Goal: Information Seeking & Learning: Learn about a topic

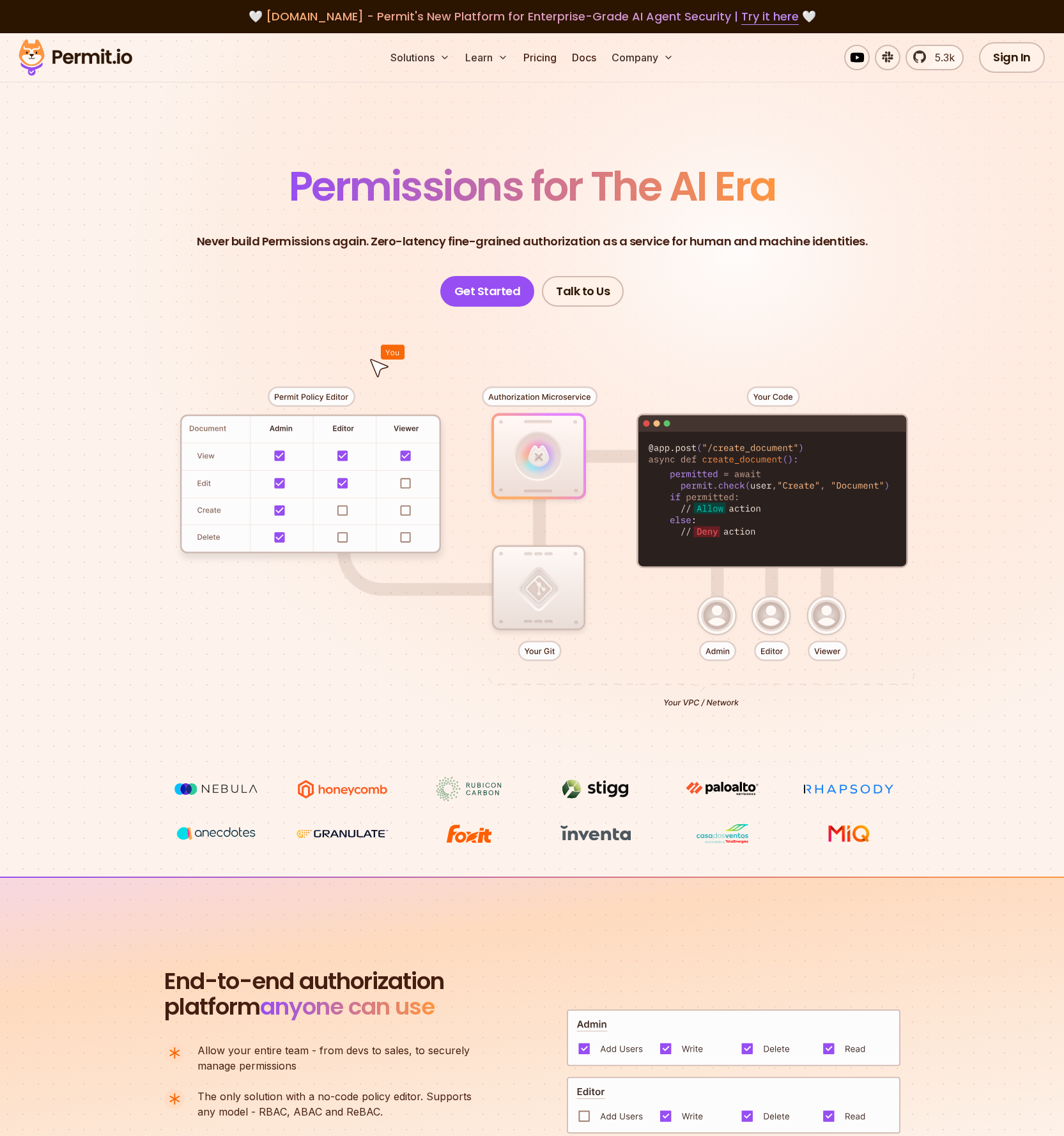
click at [787, 124] on section "Permissions for The AI Era Never build Permissions again. Zero-latency fine-gra…" at bounding box center [532, 454] width 1064 height 843
click at [549, 60] on link "Pricing" at bounding box center [539, 57] width 43 height 26
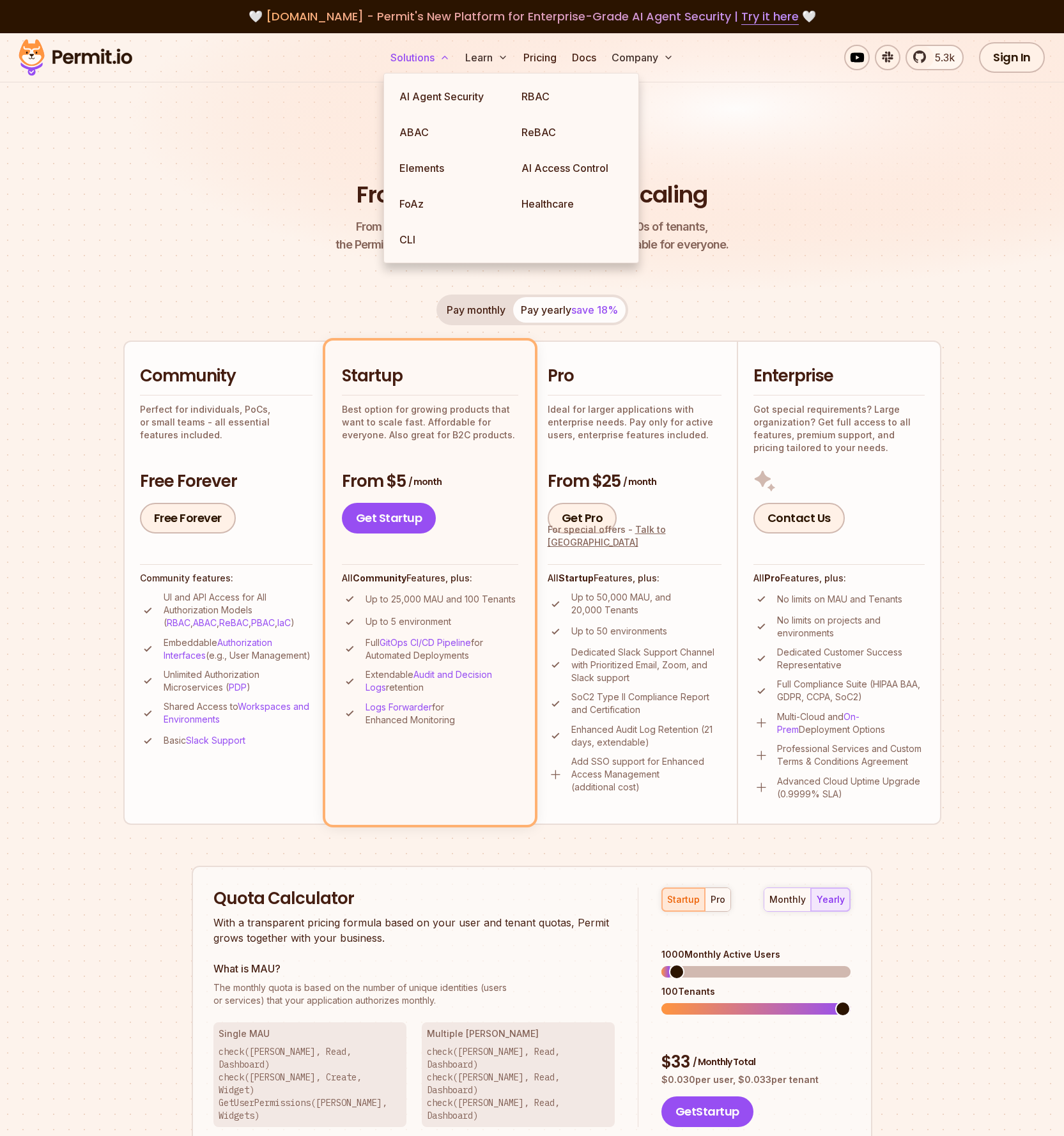
click at [414, 63] on button "Solutions" at bounding box center [420, 57] width 70 height 26
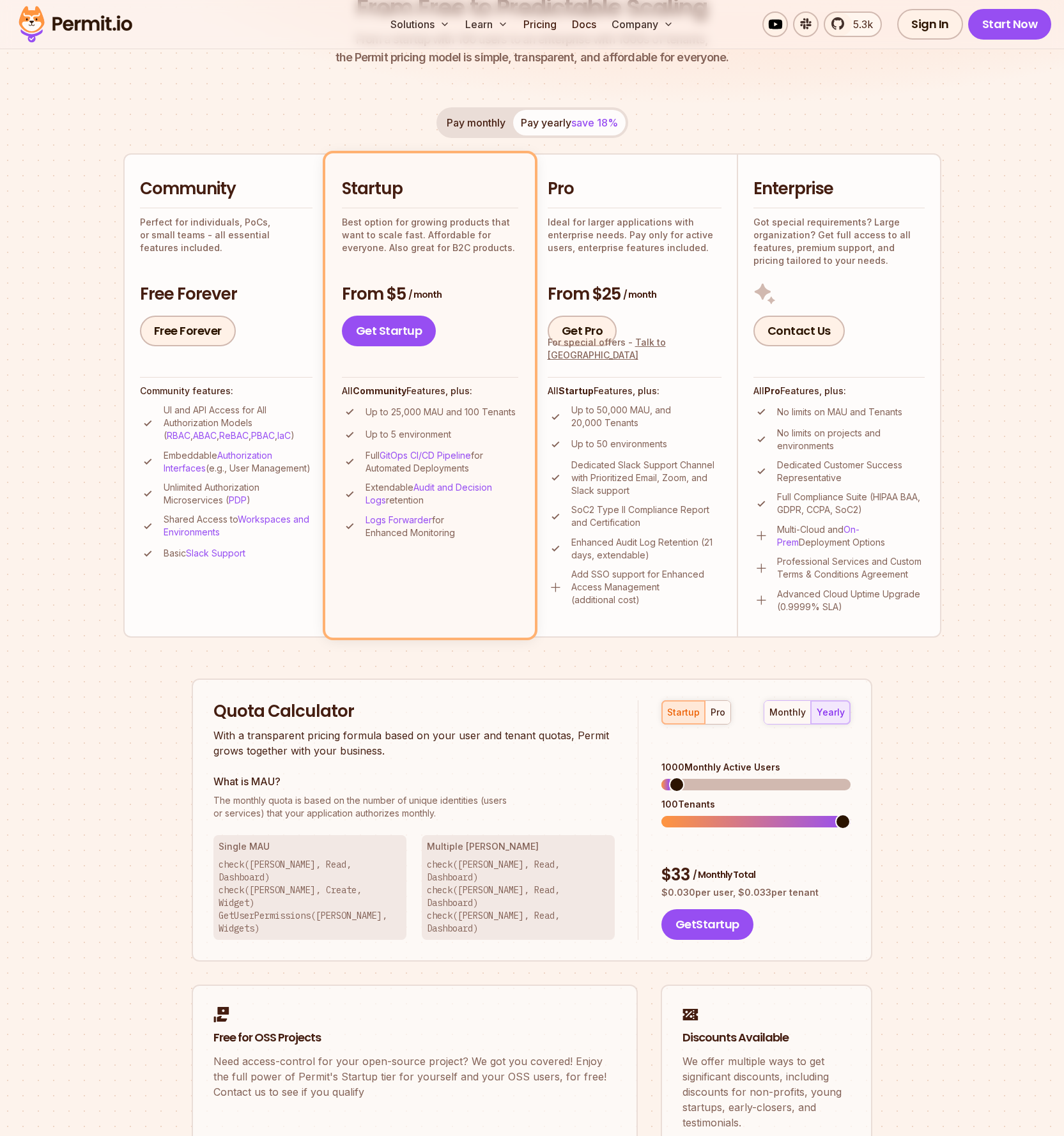
scroll to position [36, 0]
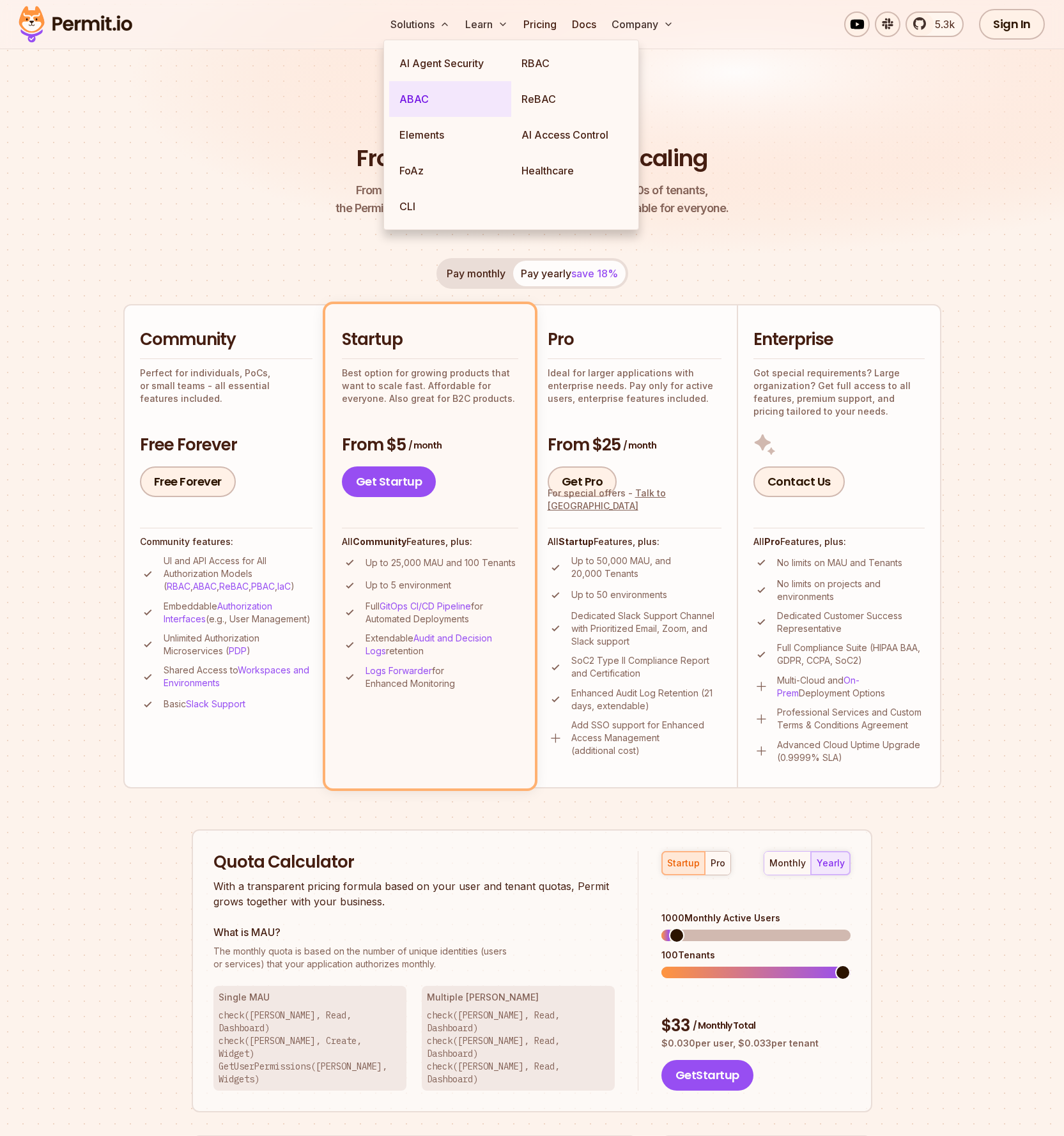
click at [429, 98] on link "ABAC" at bounding box center [451, 99] width 122 height 36
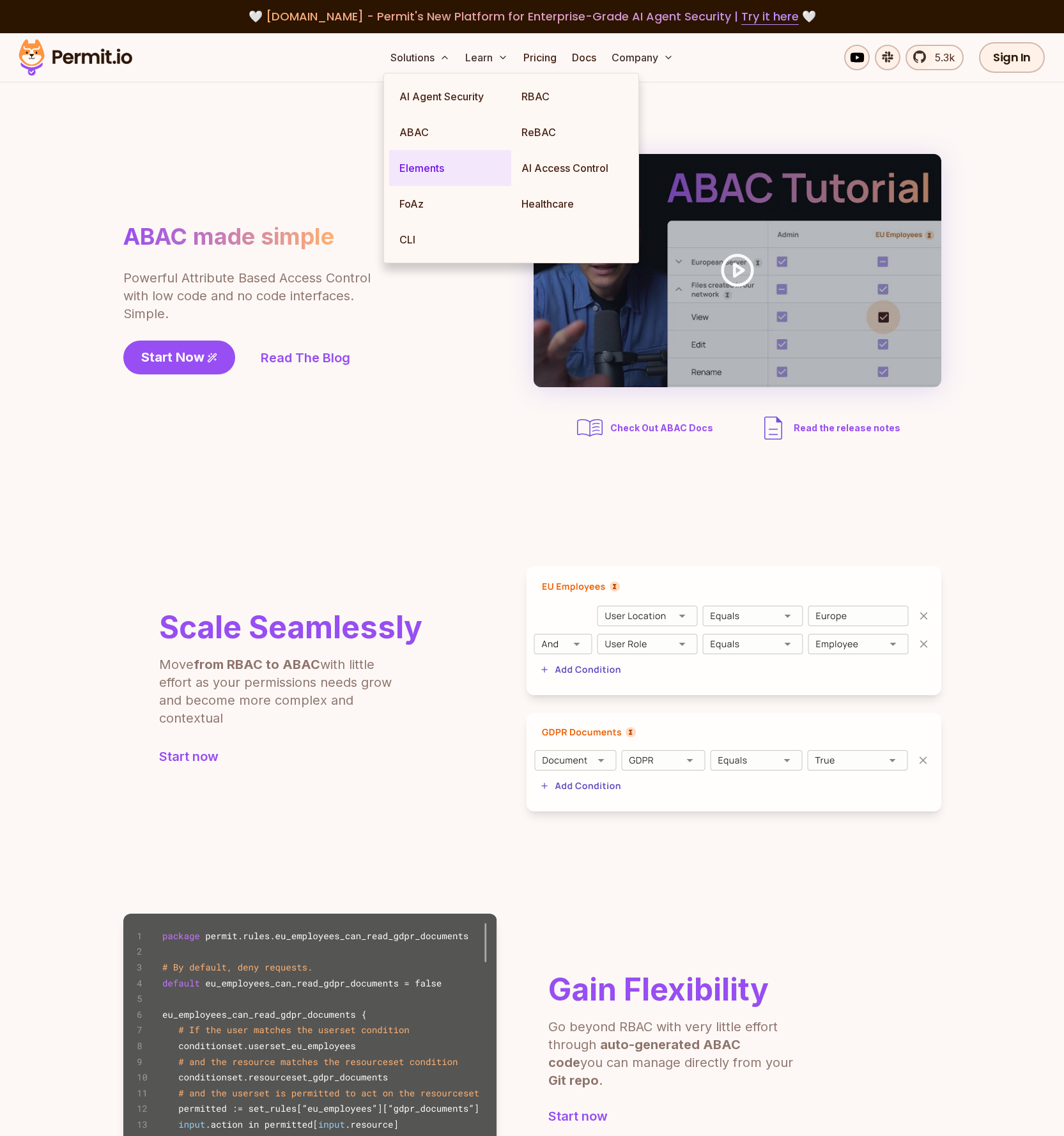
click at [423, 165] on link "Elements" at bounding box center [451, 168] width 122 height 36
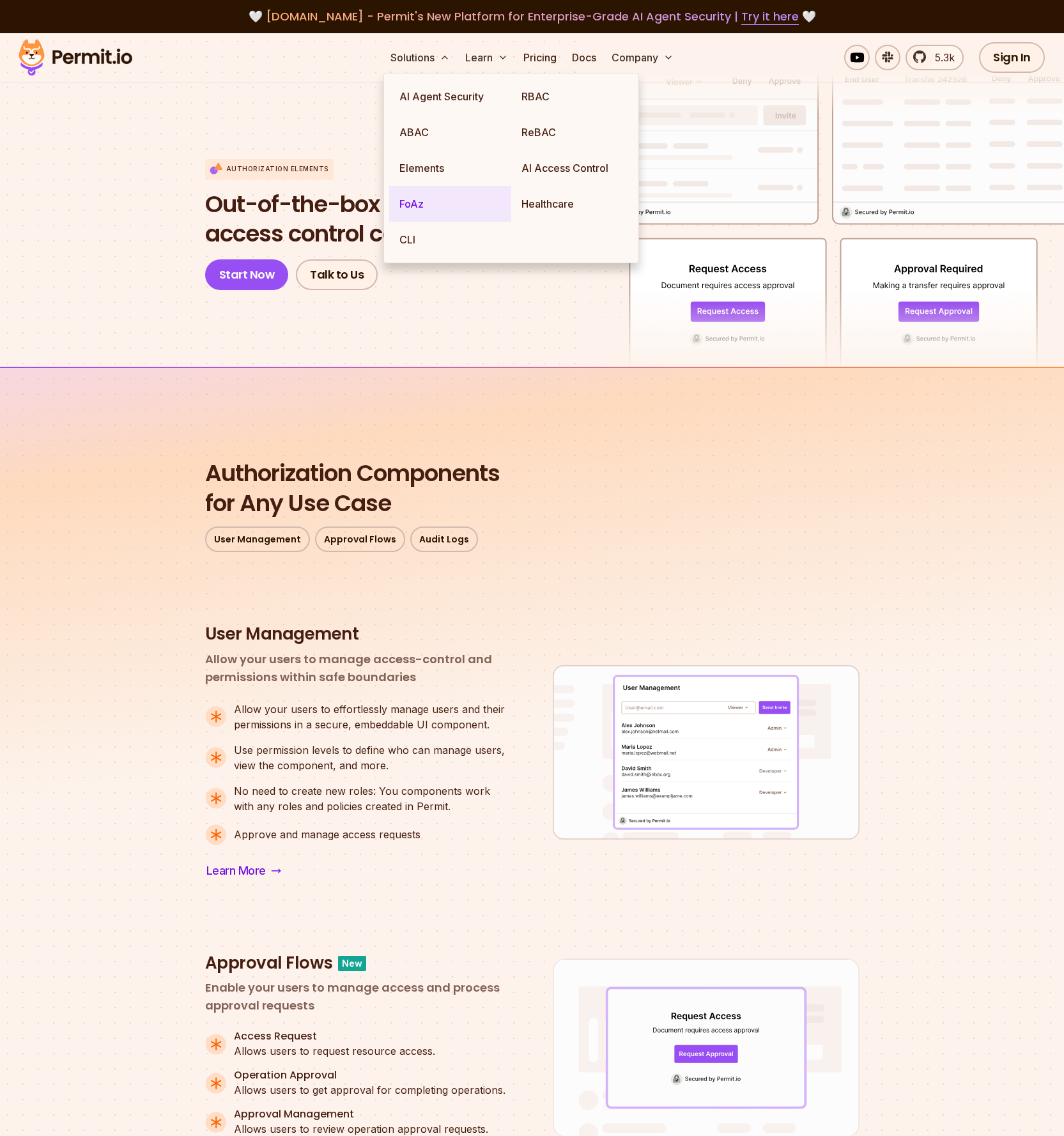
click at [429, 196] on link "FoAz" at bounding box center [451, 204] width 122 height 36
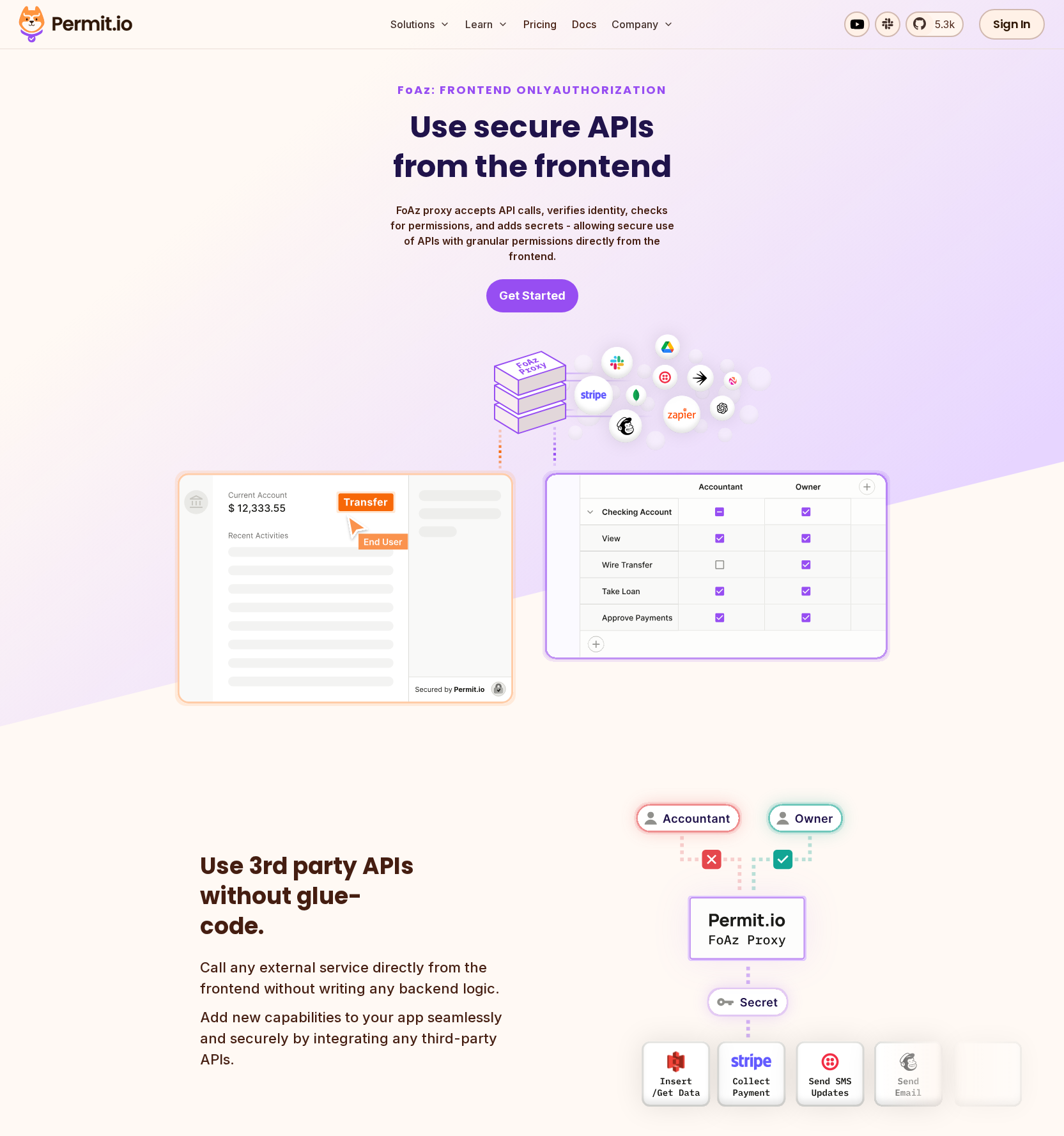
scroll to position [4, 0]
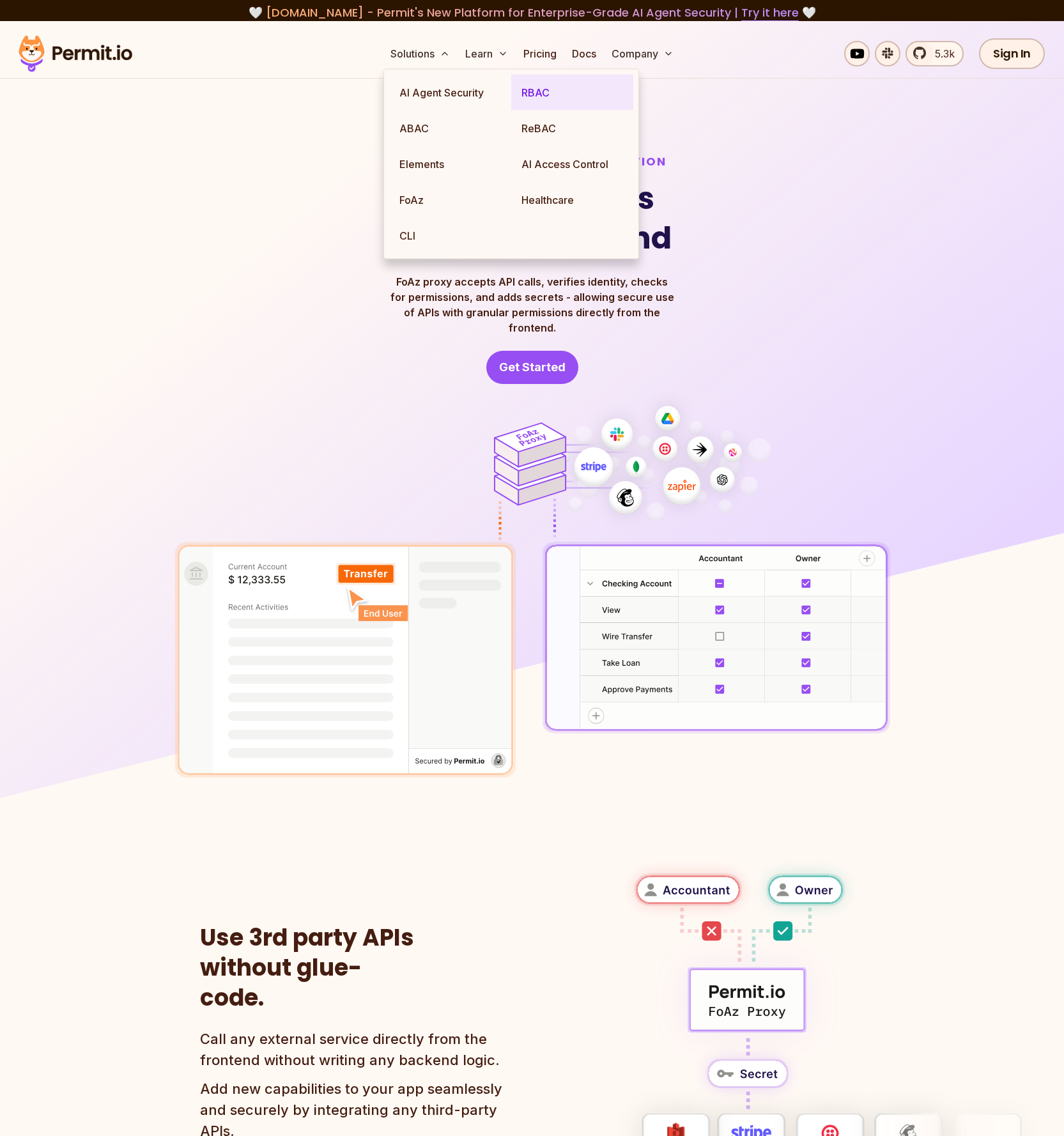
click at [525, 98] on link "RBAC" at bounding box center [572, 92] width 122 height 36
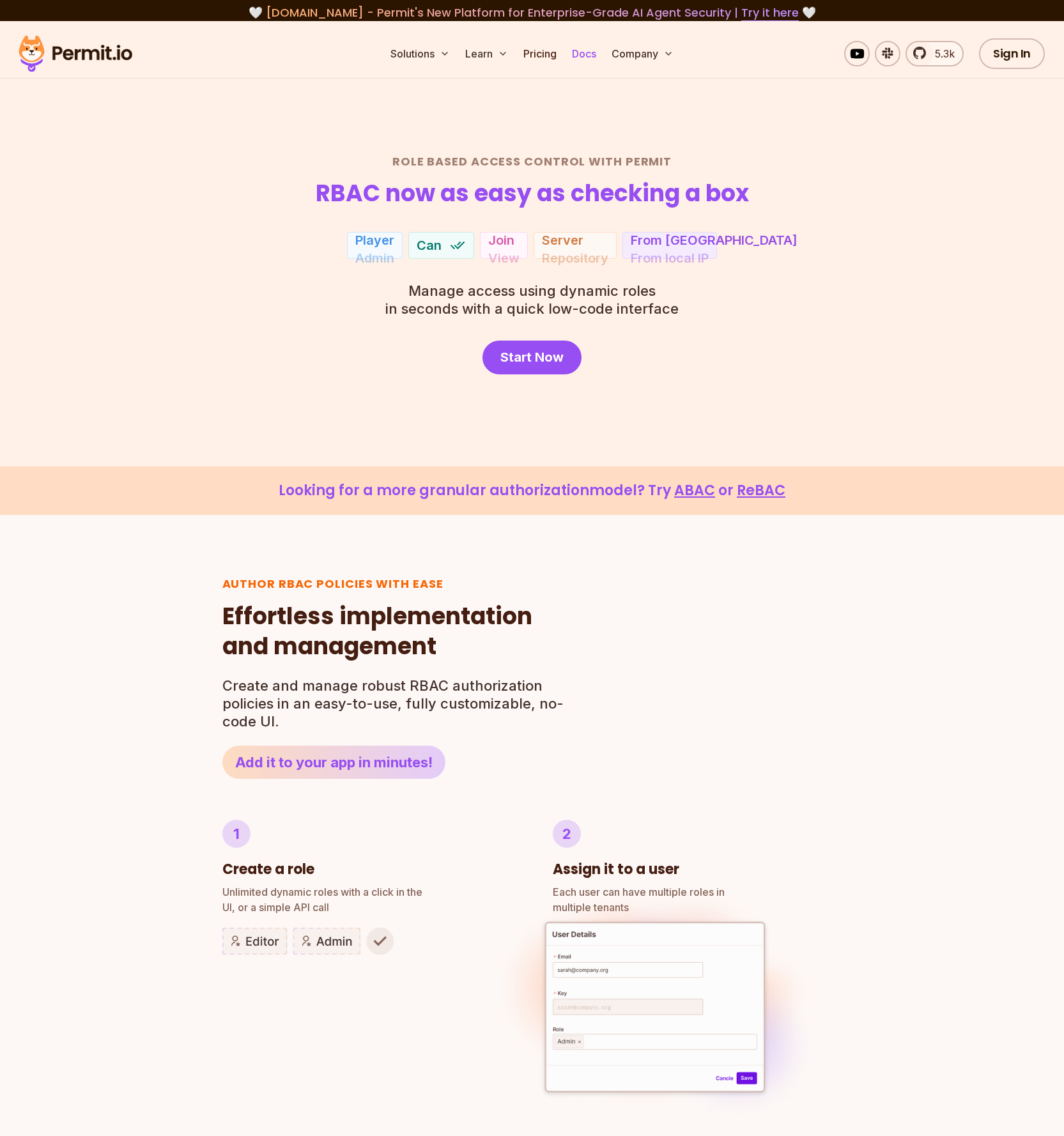
click at [584, 52] on link "Docs" at bounding box center [584, 53] width 34 height 26
